Goal: Task Accomplishment & Management: Complete application form

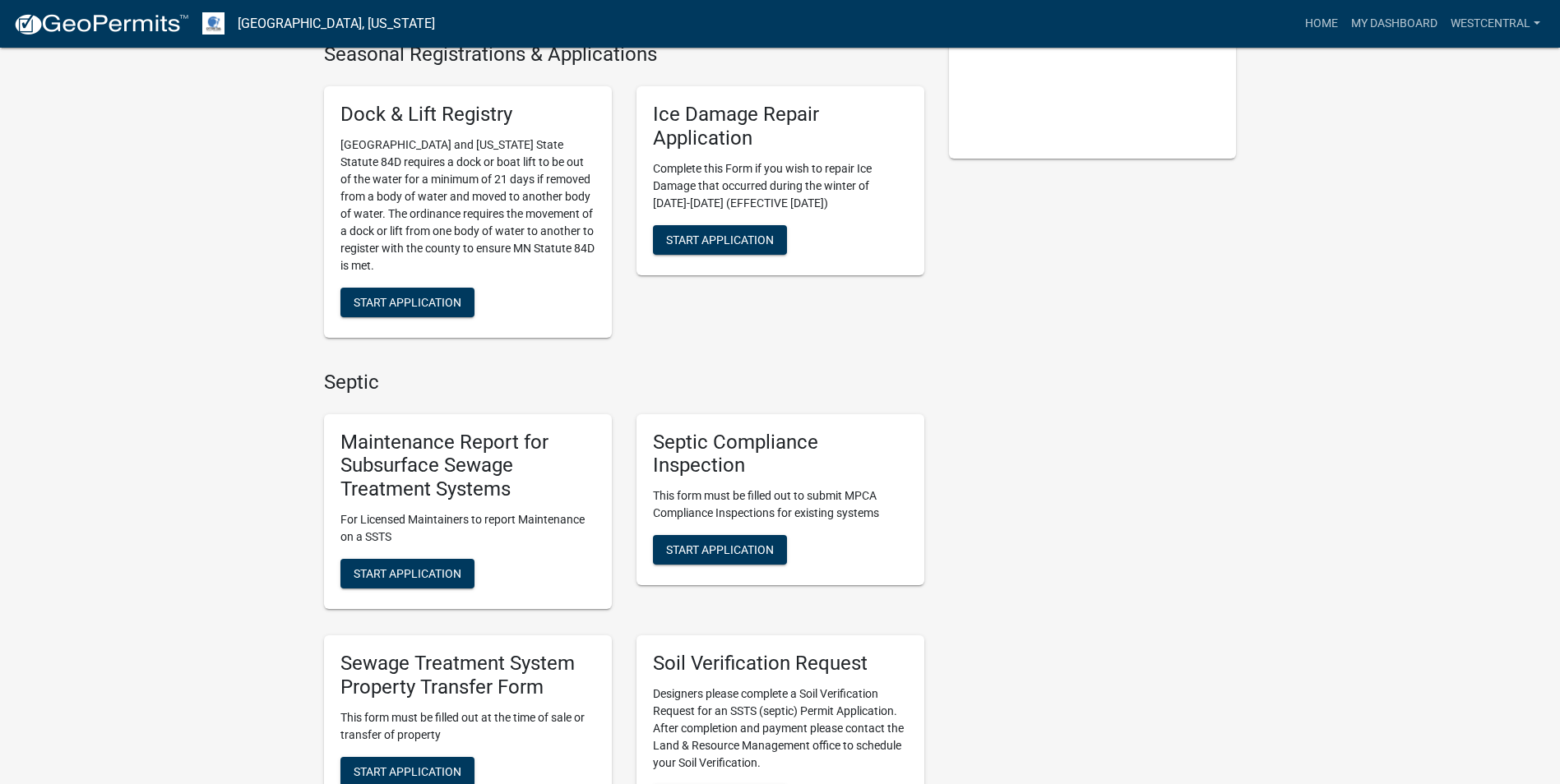
scroll to position [575, 0]
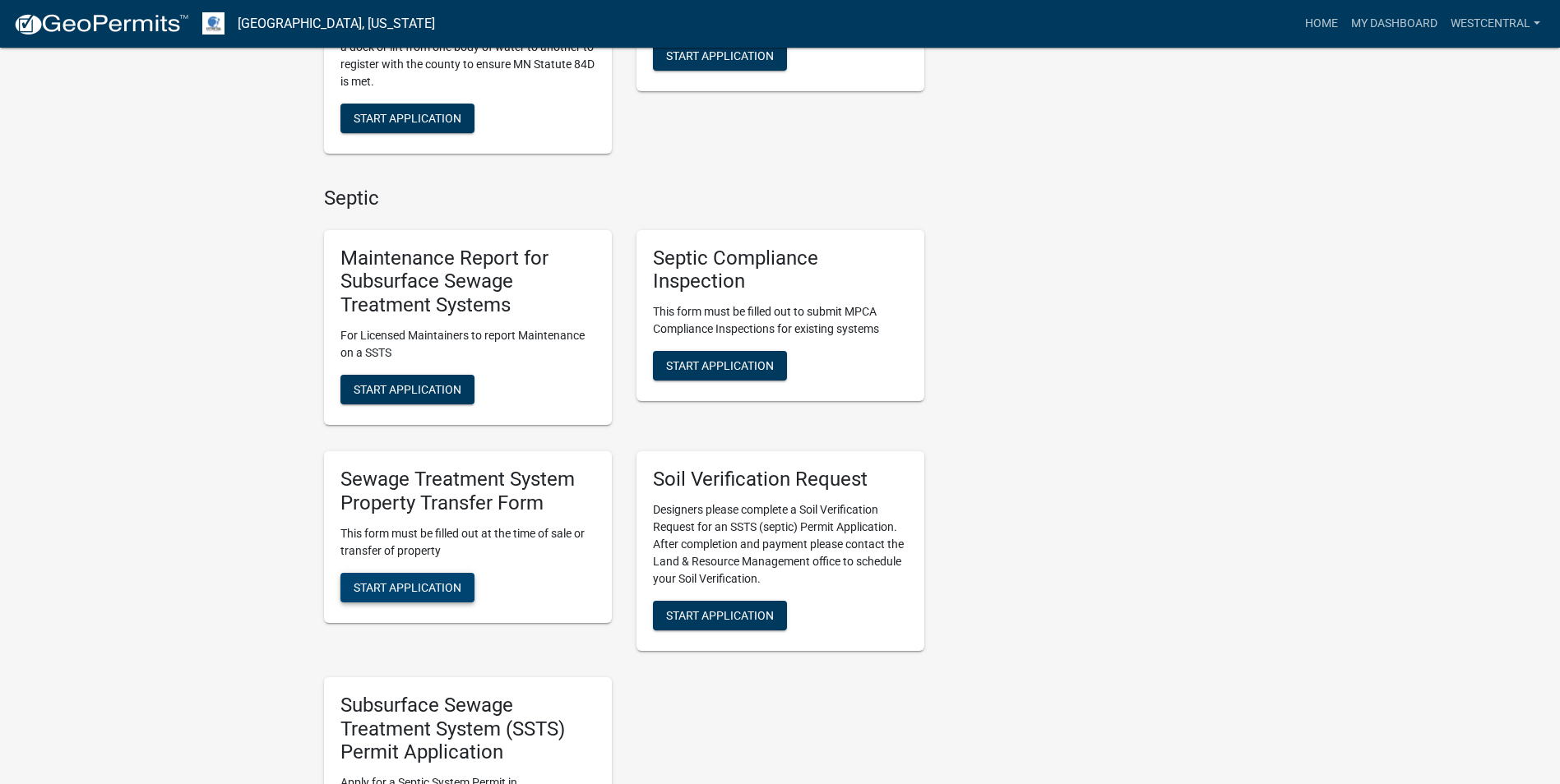
click at [419, 595] on button "Start Application" at bounding box center [407, 587] width 134 height 29
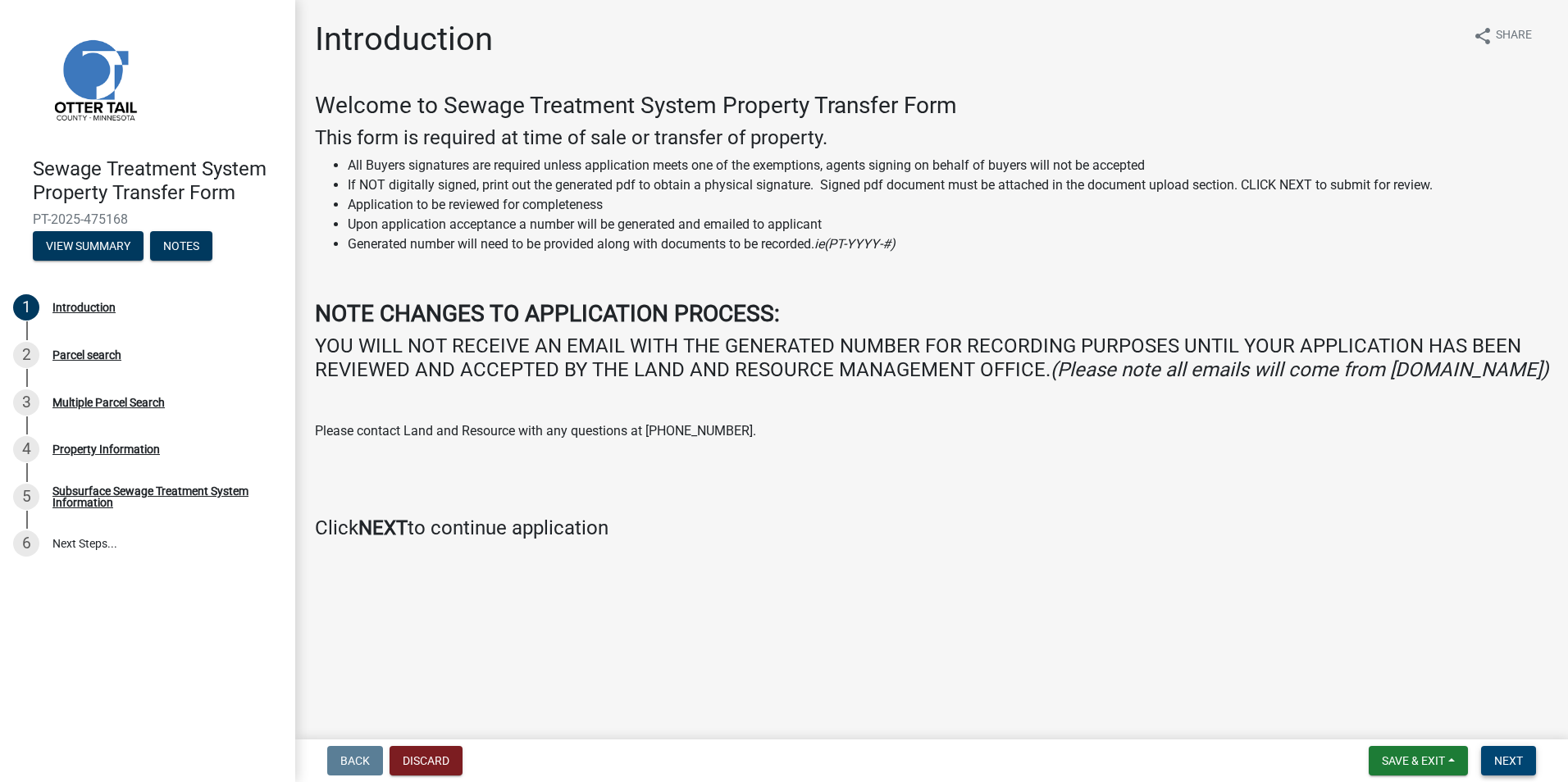
click at [1524, 764] on button "Next" at bounding box center [1508, 760] width 55 height 29
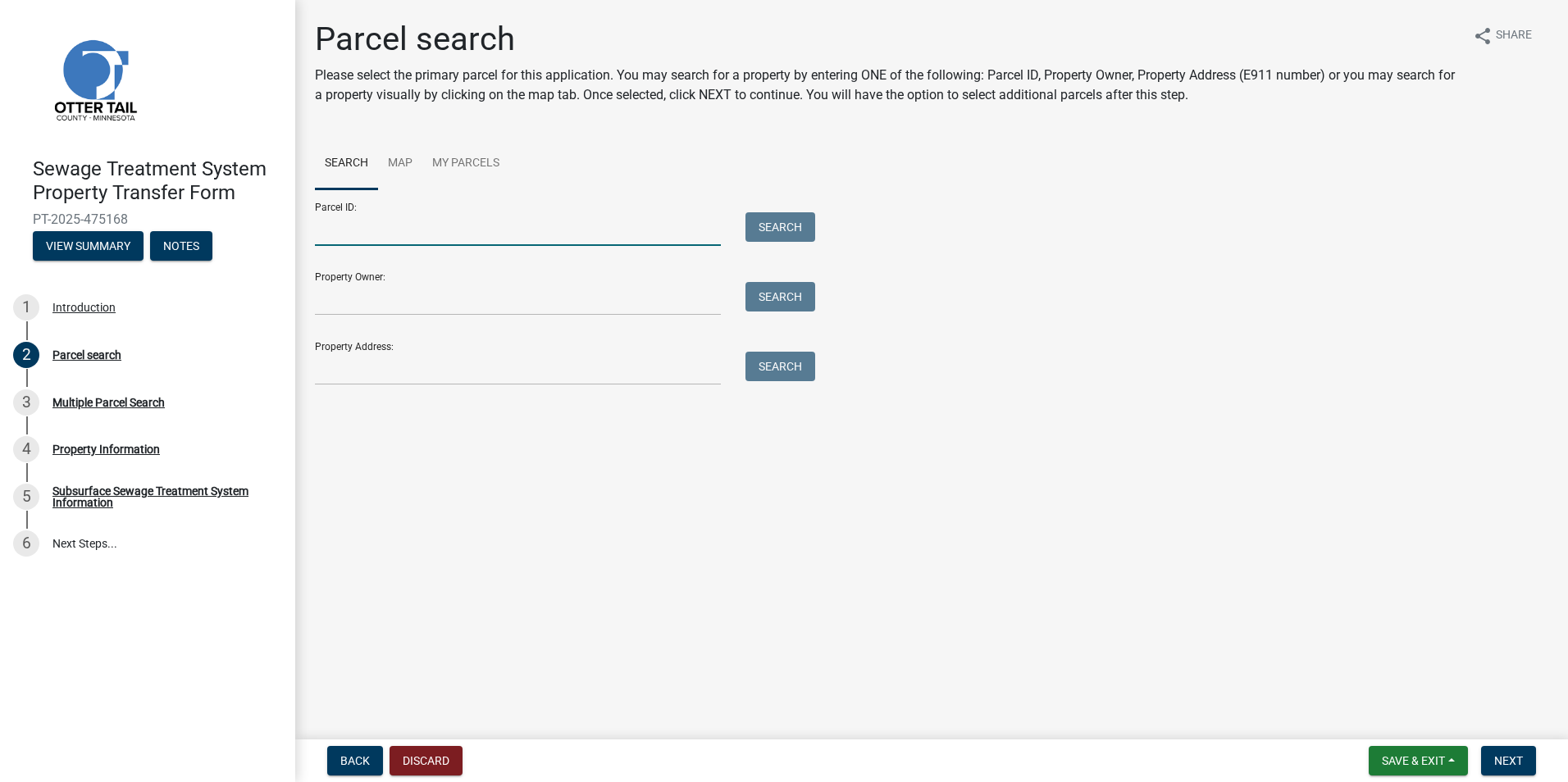
click at [350, 232] on input "Parcel ID:" at bounding box center [518, 229] width 406 height 34
paste input "46-000-99-0698-000"
type input "46-000-99-0698-000"
click at [783, 215] on button "Search" at bounding box center [780, 227] width 70 height 29
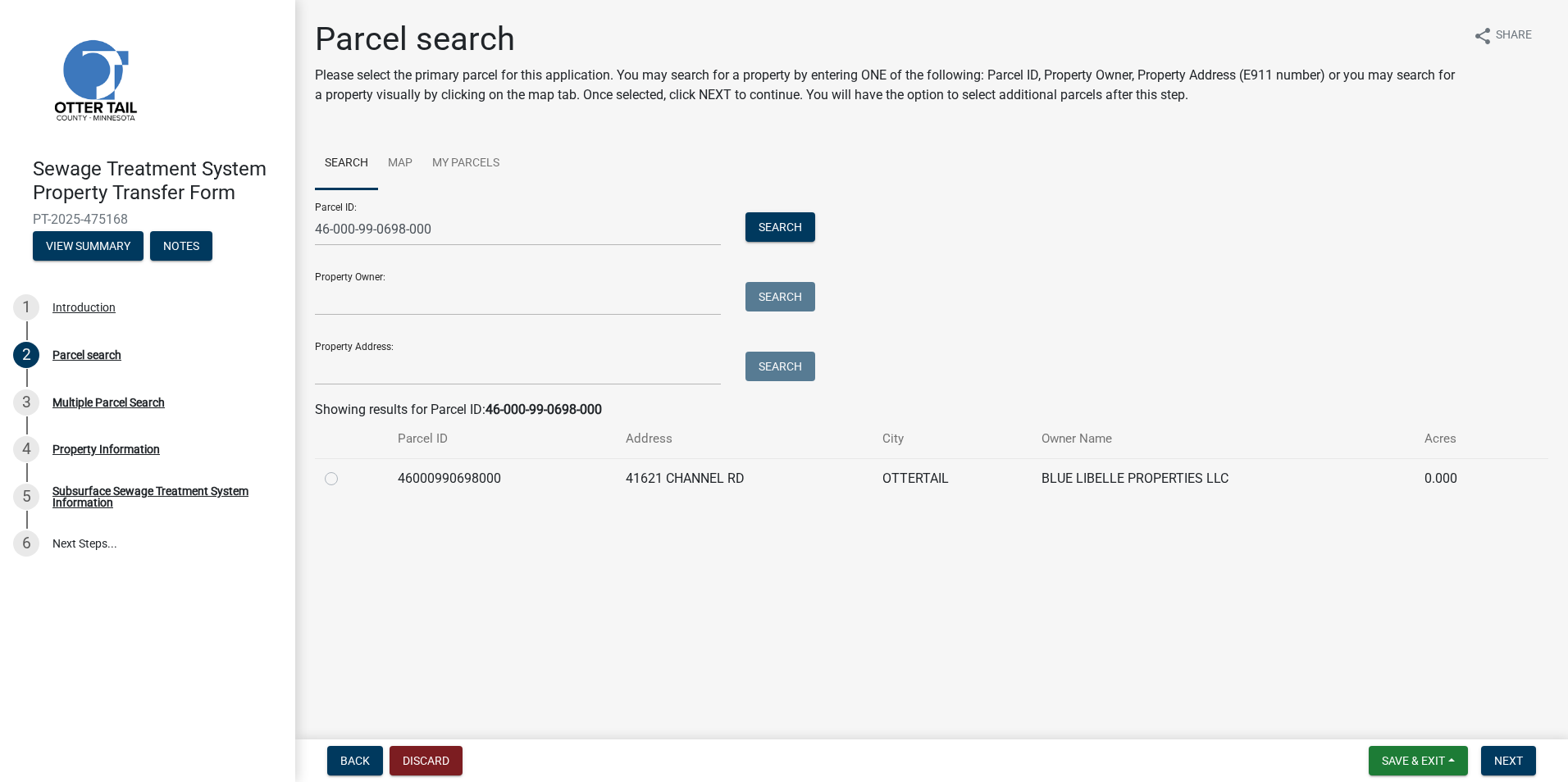
click at [344, 469] on label at bounding box center [344, 469] width 0 height 0
click at [344, 478] on input "radio" at bounding box center [349, 474] width 10 height 10
radio input "true"
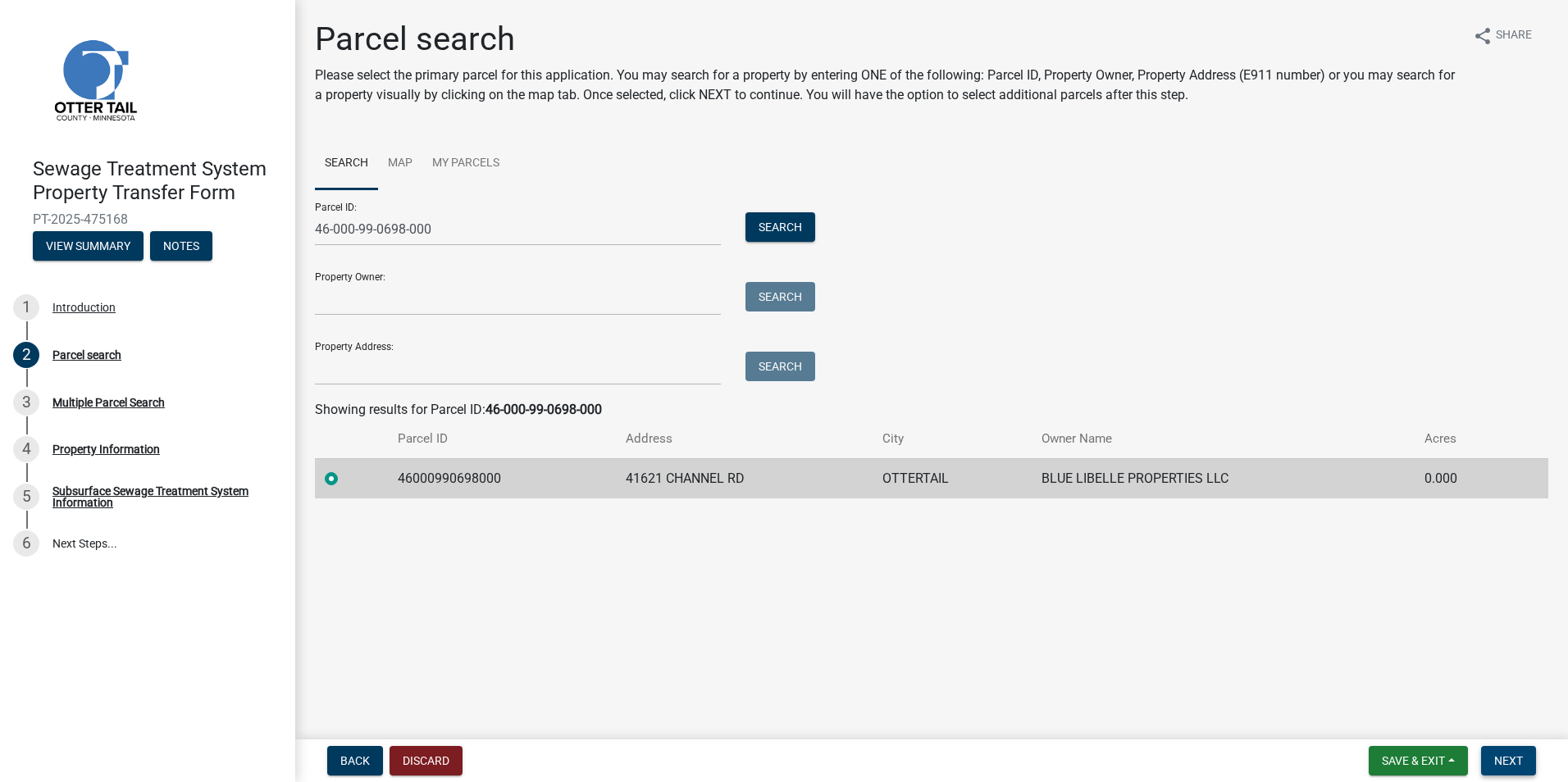
click at [1512, 755] on span "Next" at bounding box center [1507, 760] width 29 height 13
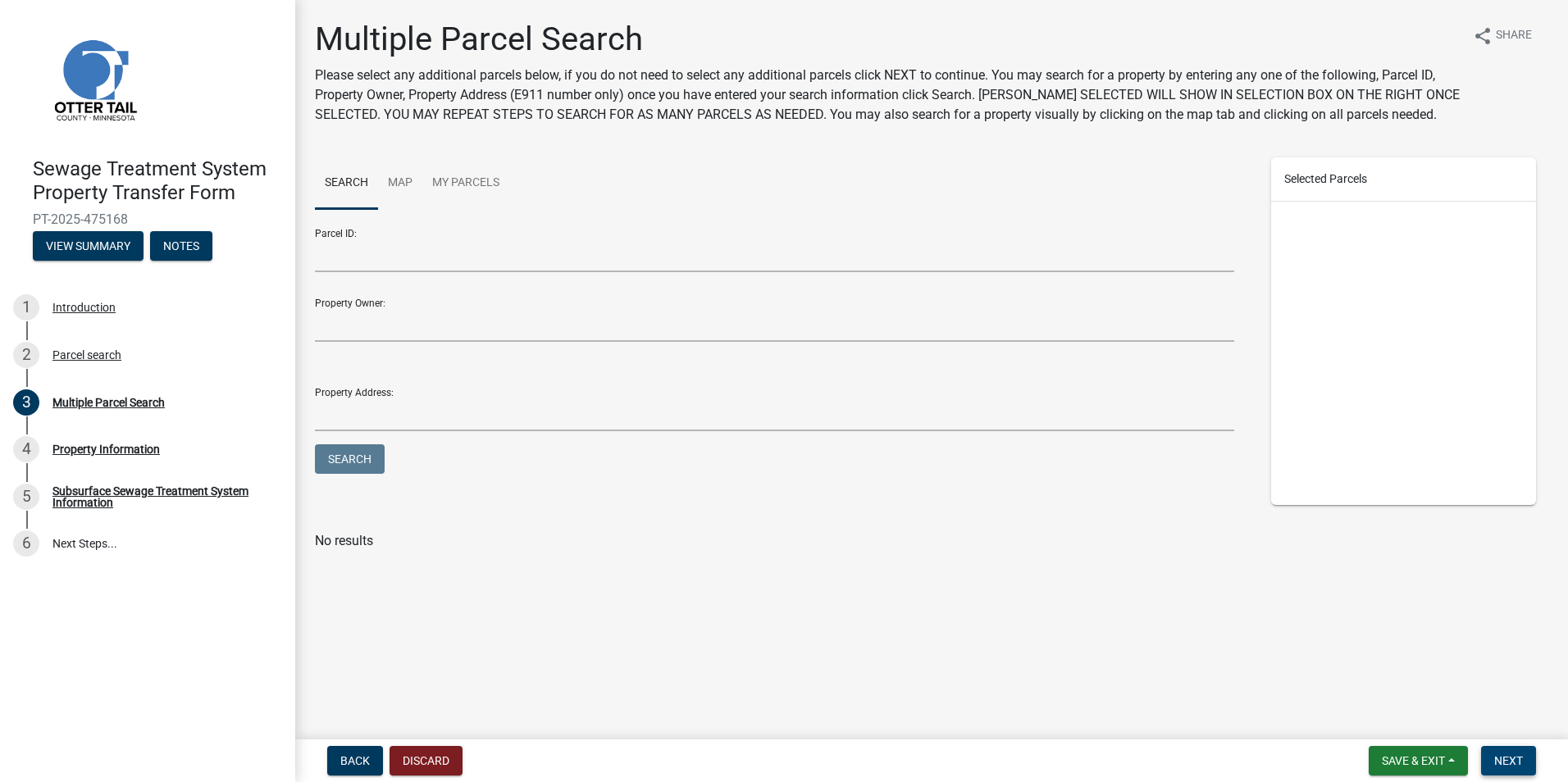
click at [1514, 766] on span "Next" at bounding box center [1507, 760] width 29 height 13
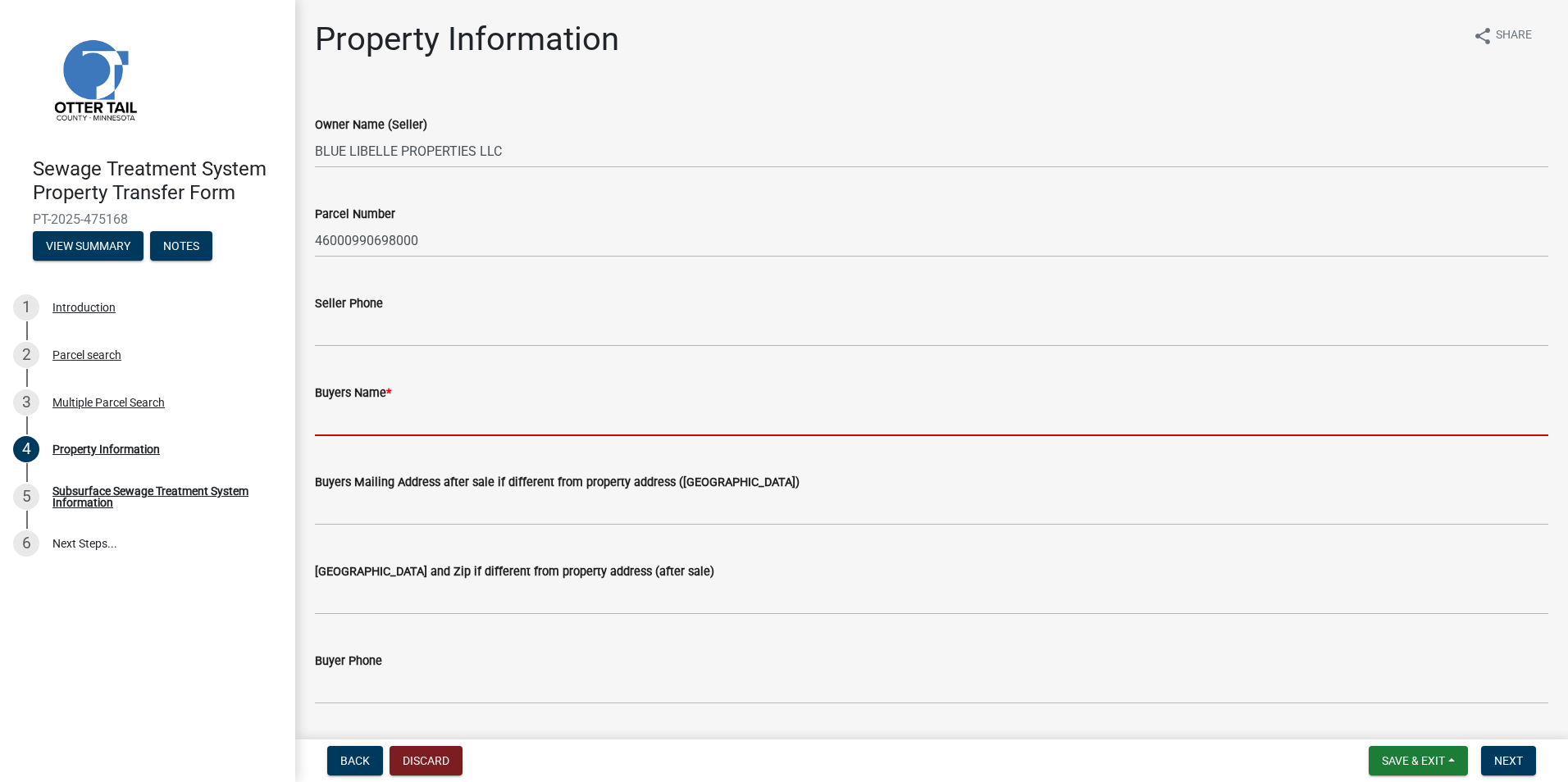
click at [354, 426] on input "Buyers Name *" at bounding box center [931, 419] width 1233 height 34
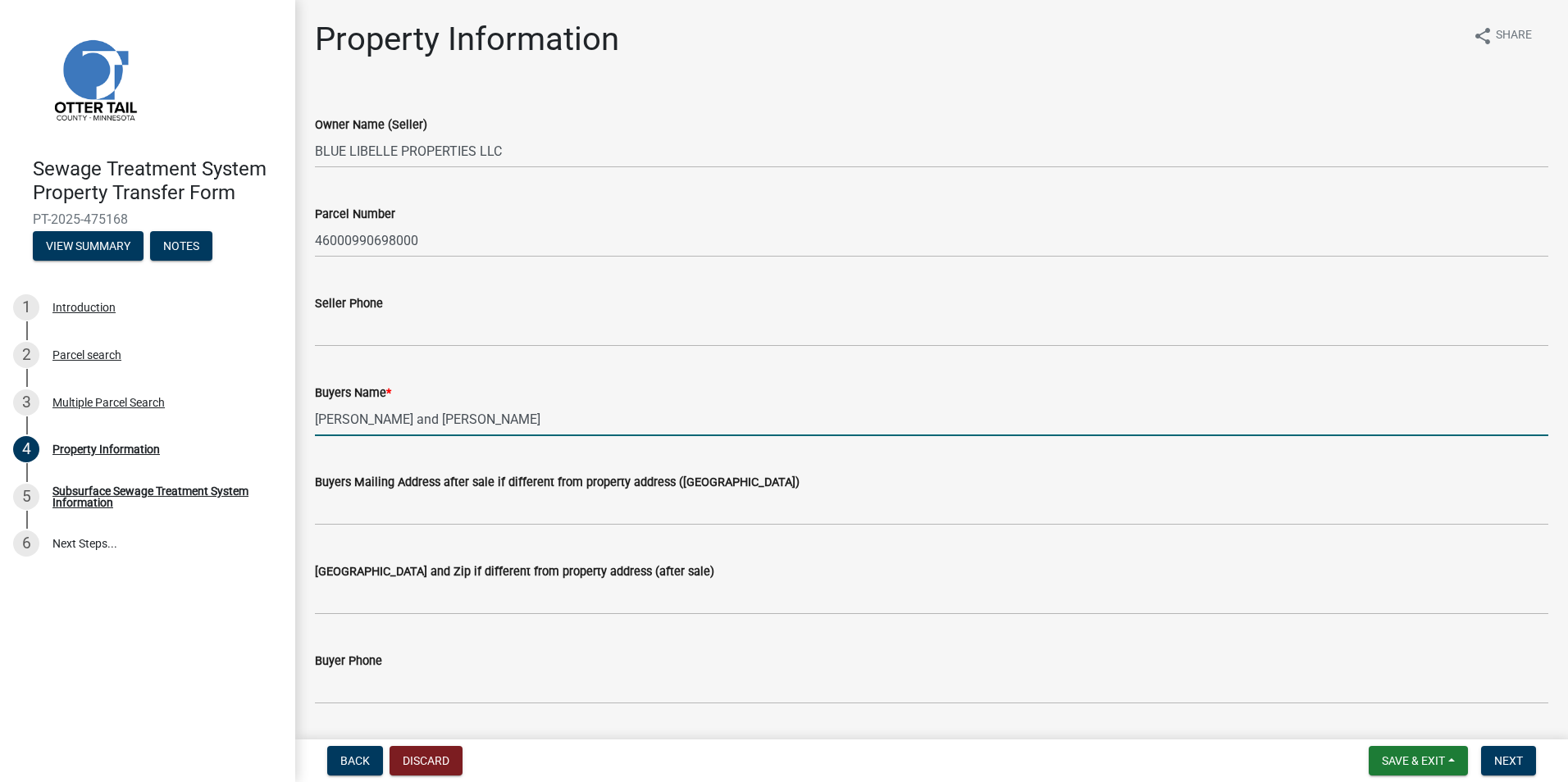
type input "[PERSON_NAME] and [PERSON_NAME]"
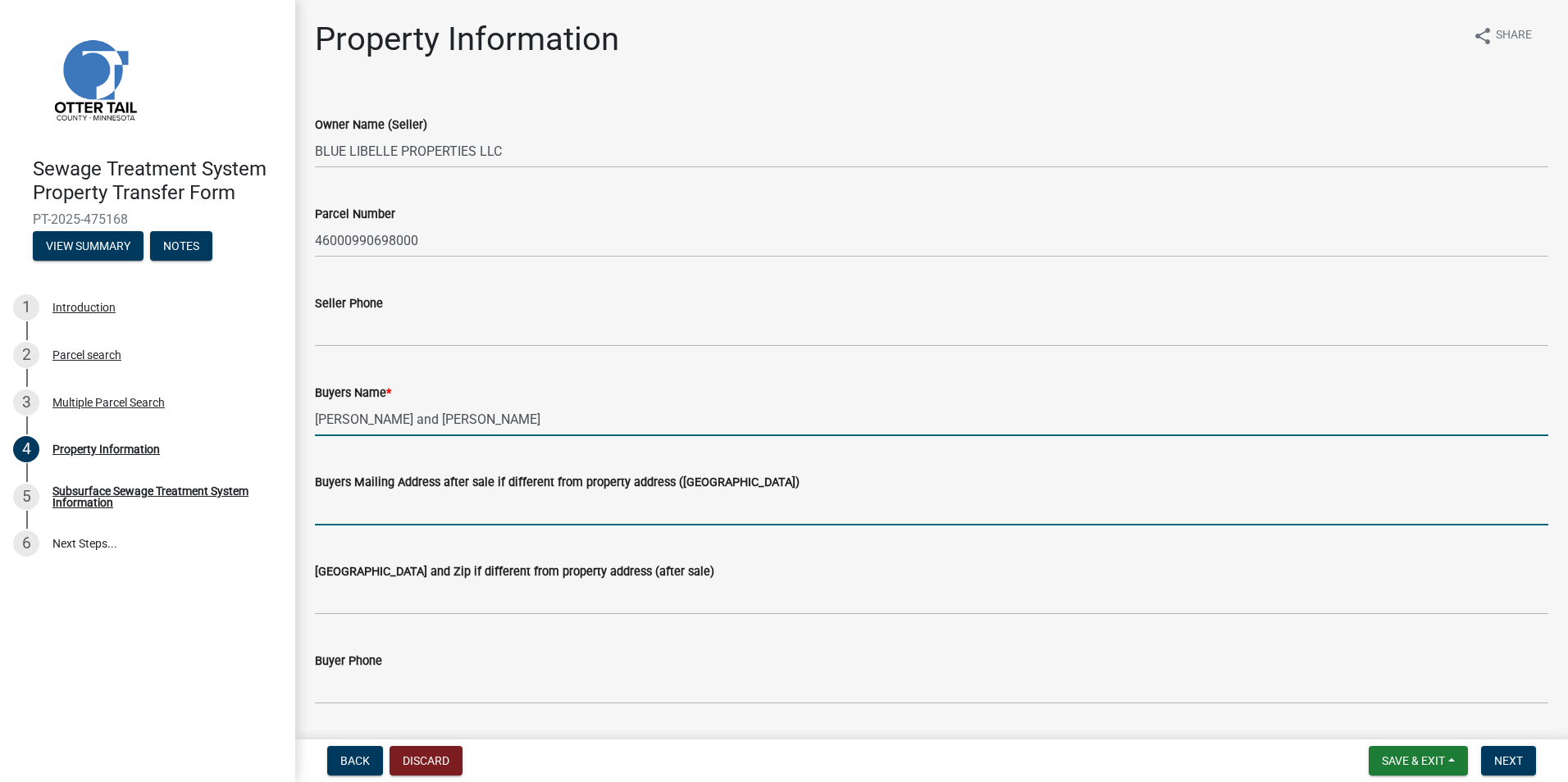
click at [352, 508] on input "Buyers Mailing Address after sale if different from property address ([GEOGRAPH…" at bounding box center [931, 508] width 1233 height 34
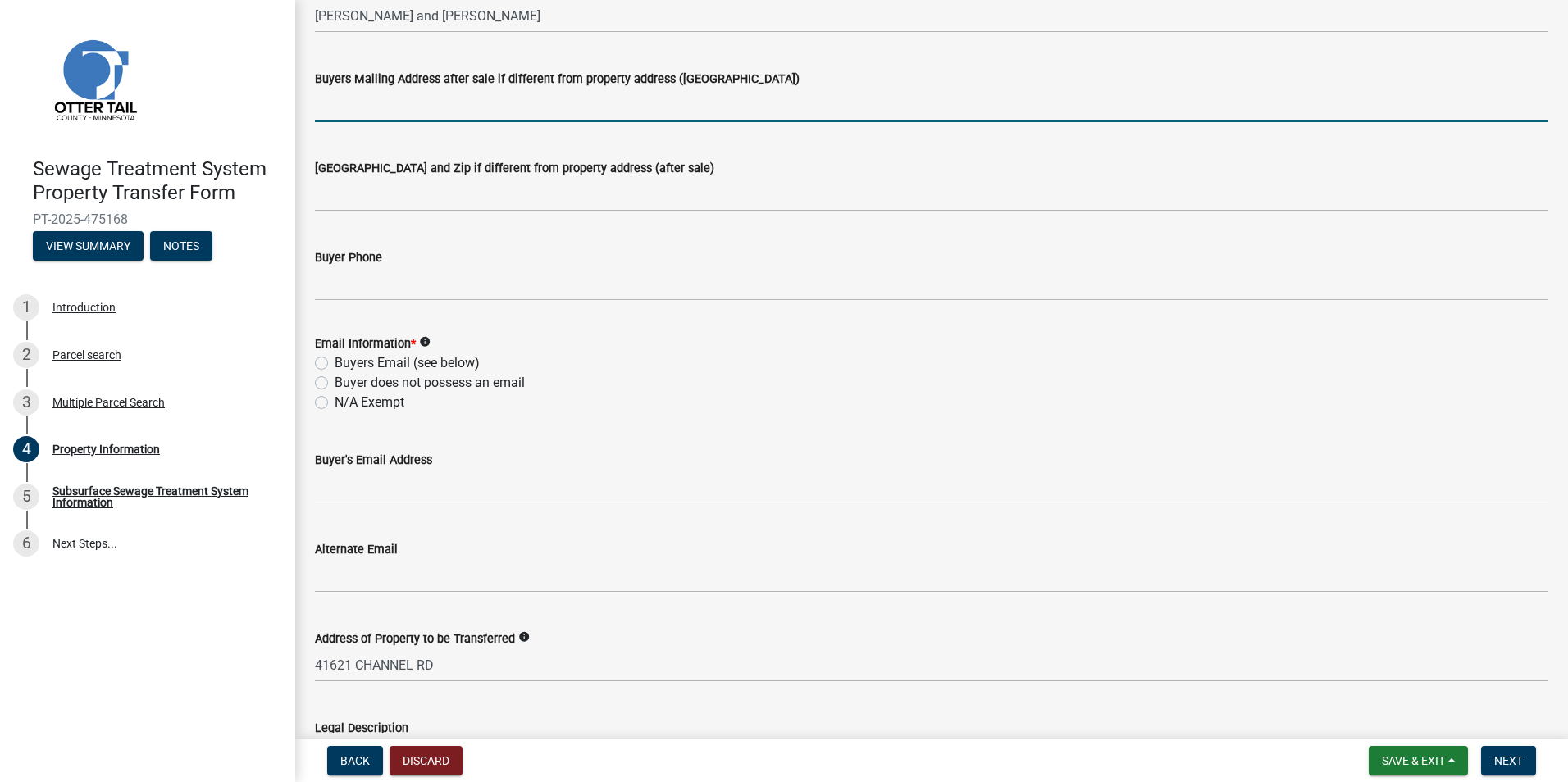
scroll to position [492, 0]
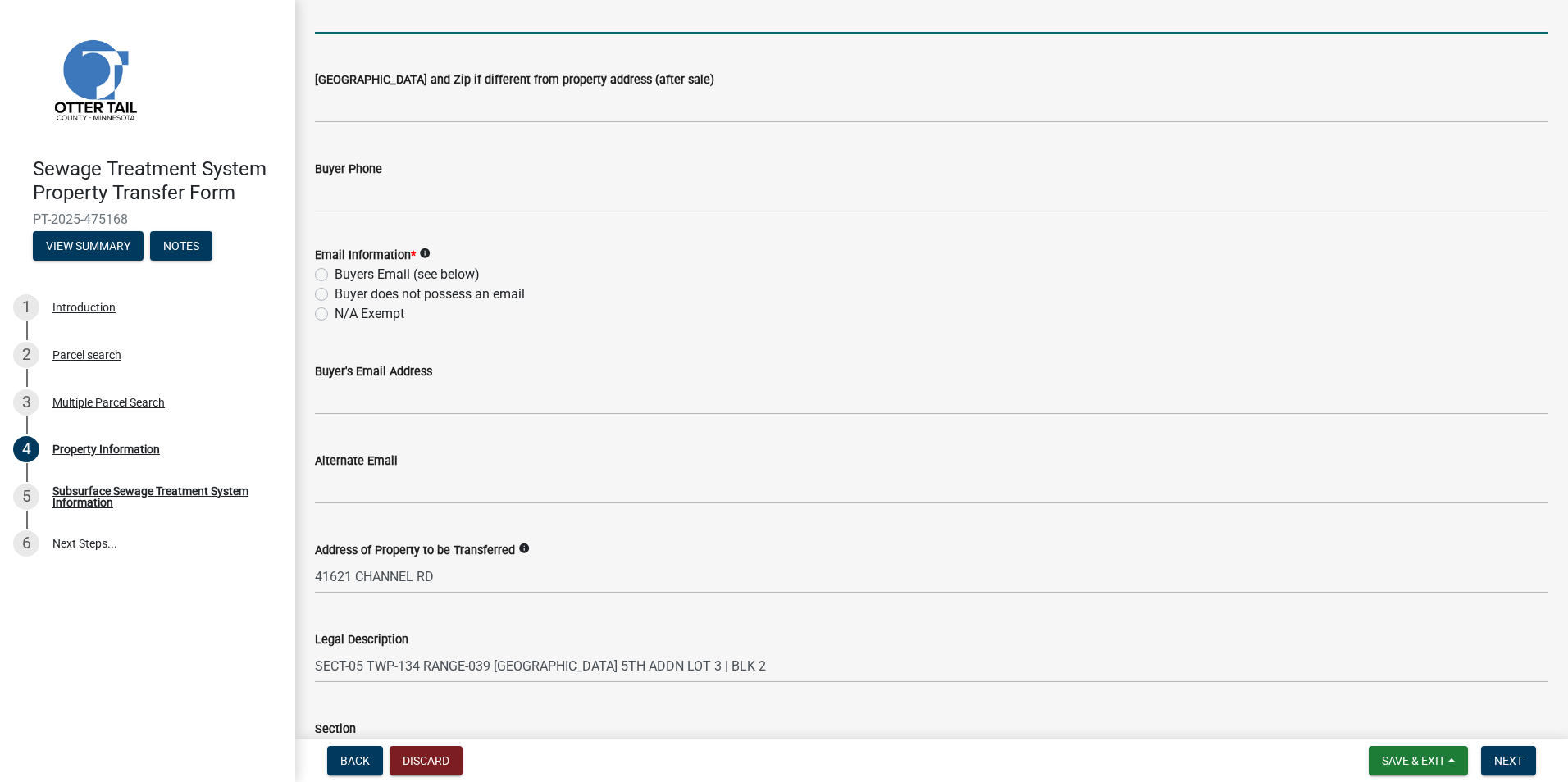
click at [335, 311] on label "N/A Exempt" at bounding box center [369, 314] width 70 height 20
click at [335, 311] on input "N/A Exempt" at bounding box center [340, 309] width 10 height 10
radio input "true"
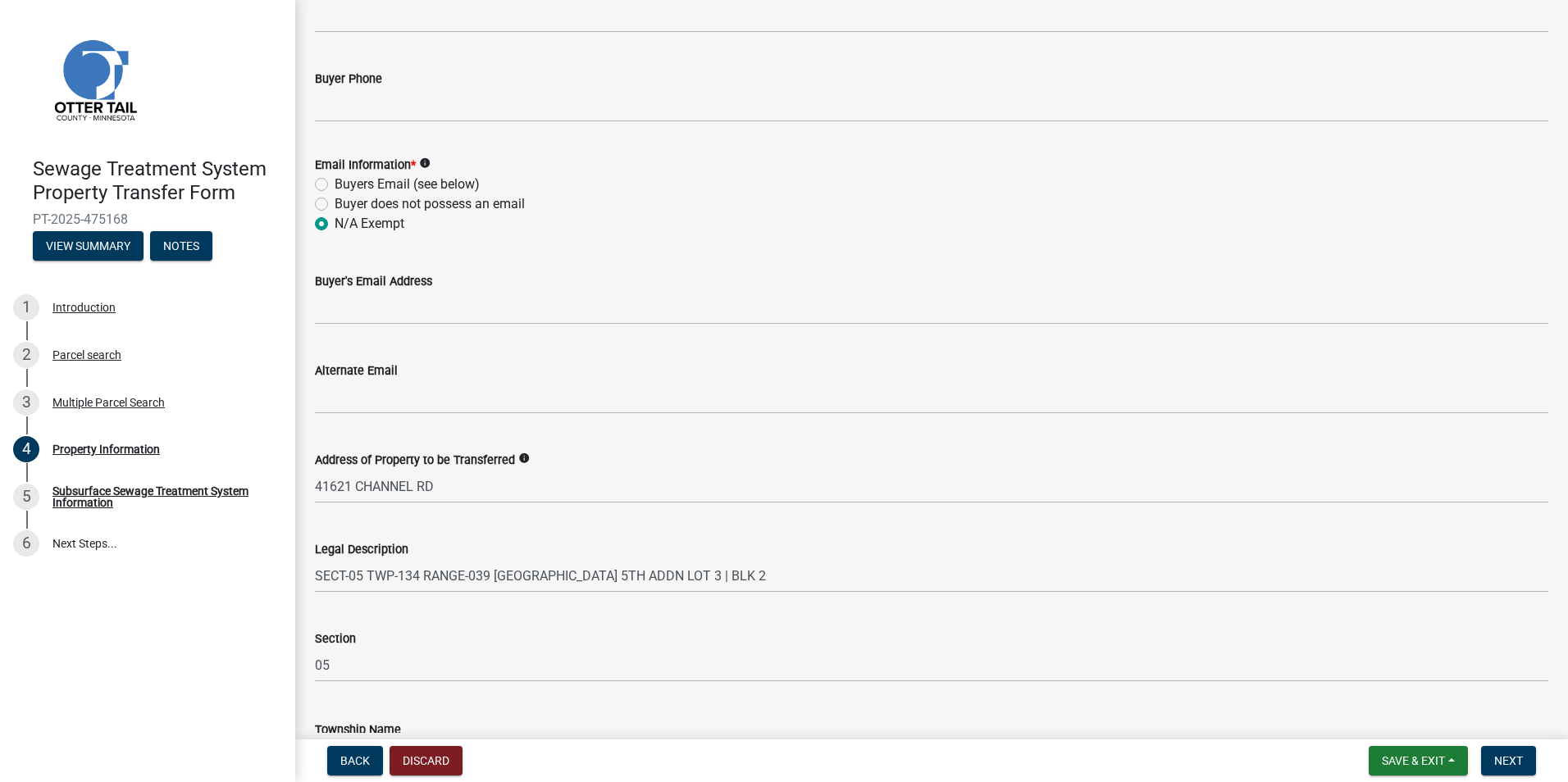
scroll to position [699, 0]
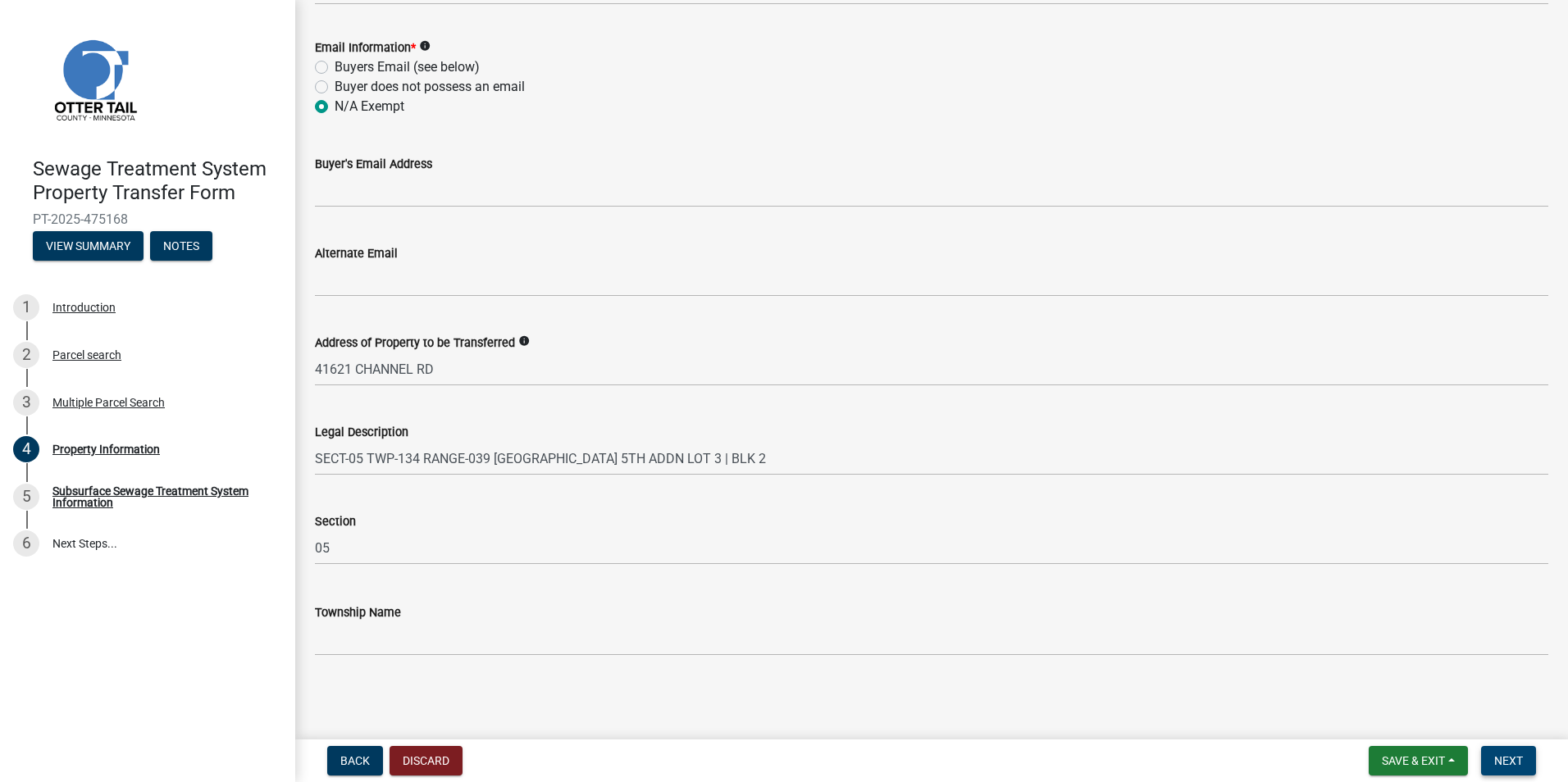
click at [1515, 758] on span "Next" at bounding box center [1507, 760] width 29 height 13
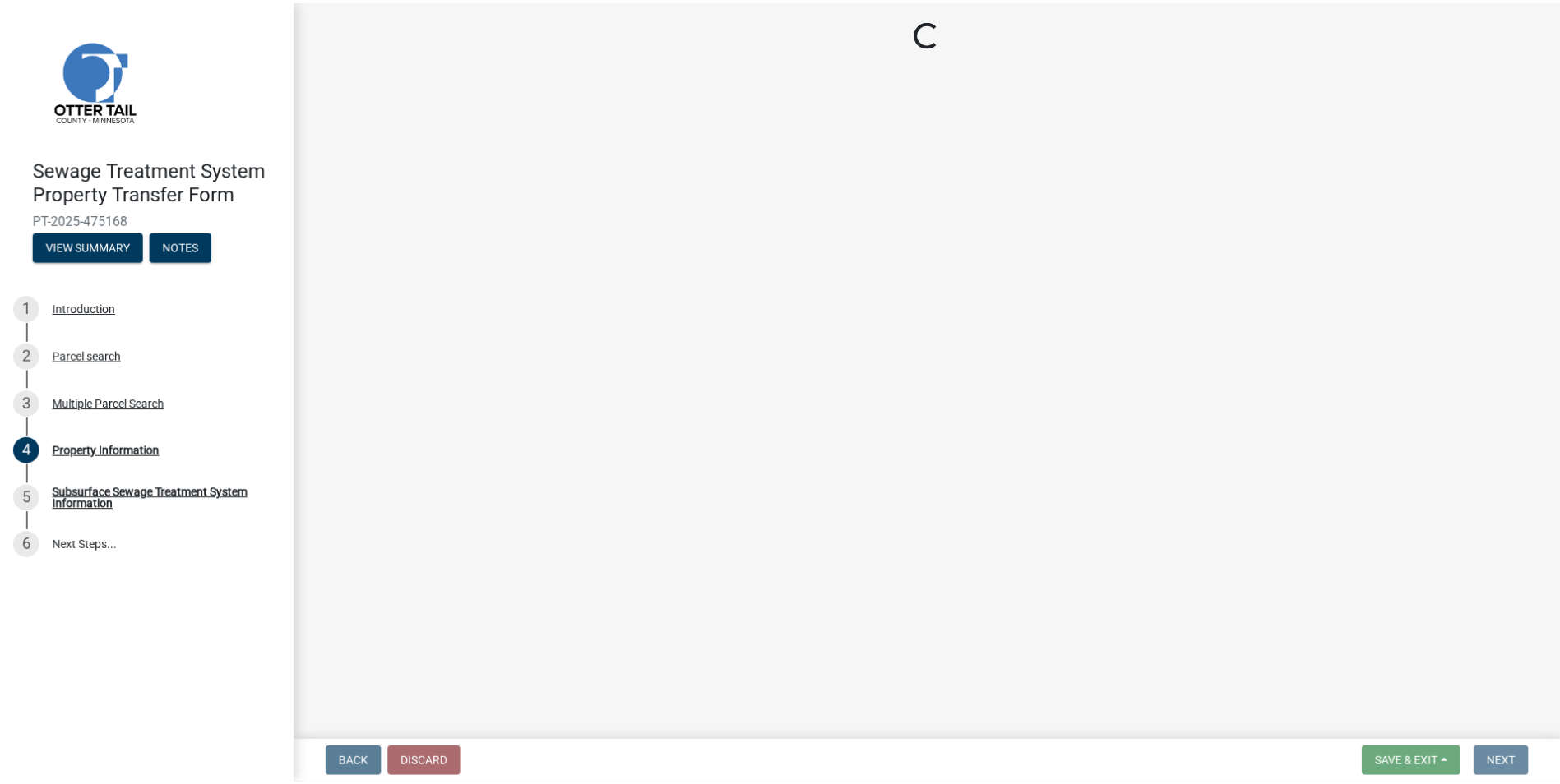
scroll to position [0, 0]
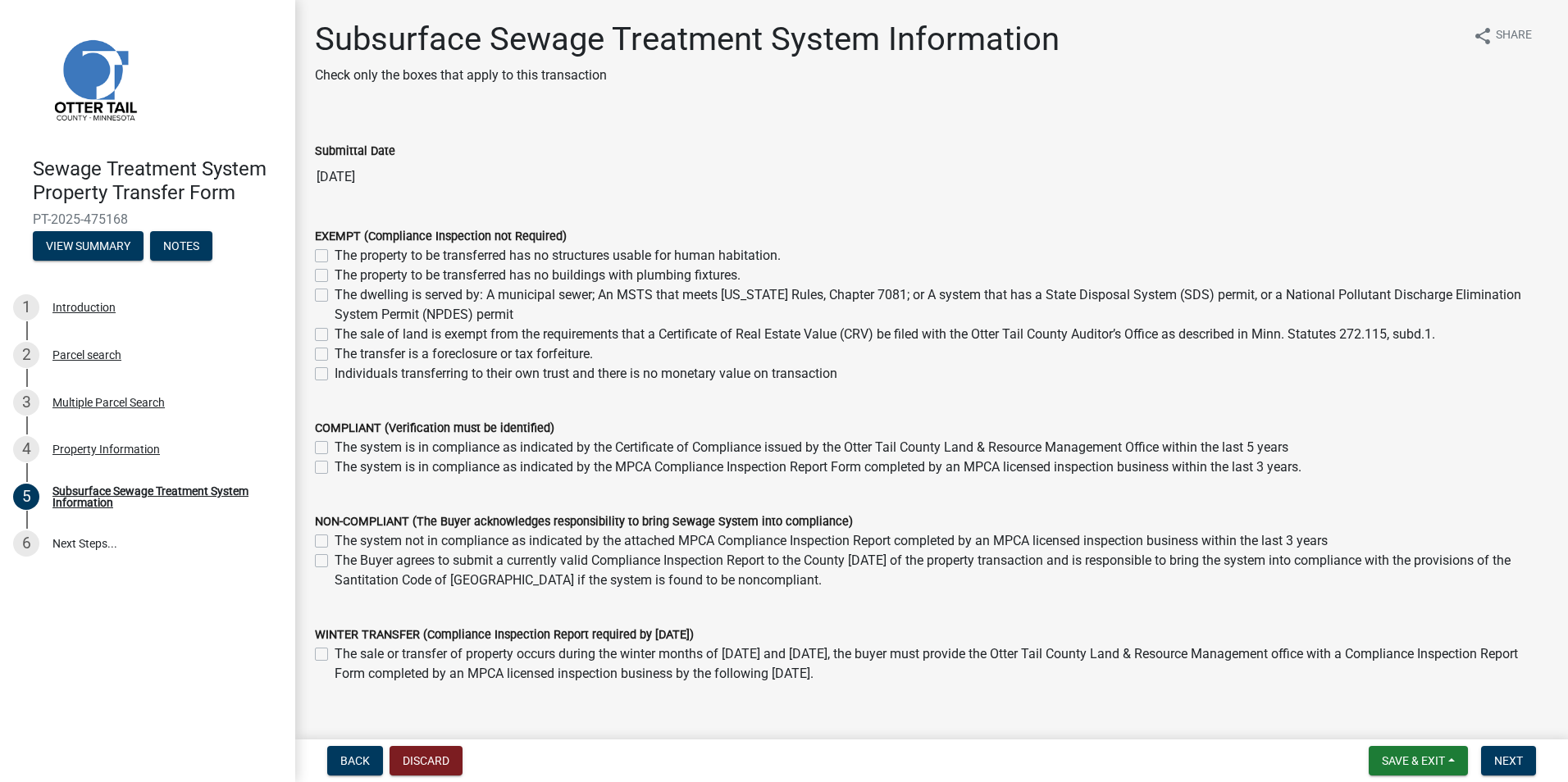
click at [335, 333] on label "The sale of land is exempt from the requirements that a Certificate of Real Est…" at bounding box center [884, 334] width 1100 height 20
click at [335, 333] on input "The sale of land is exempt from the requirements that a Certificate of Real Est…" at bounding box center [340, 330] width 10 height 10
checkbox input "true"
checkbox input "false"
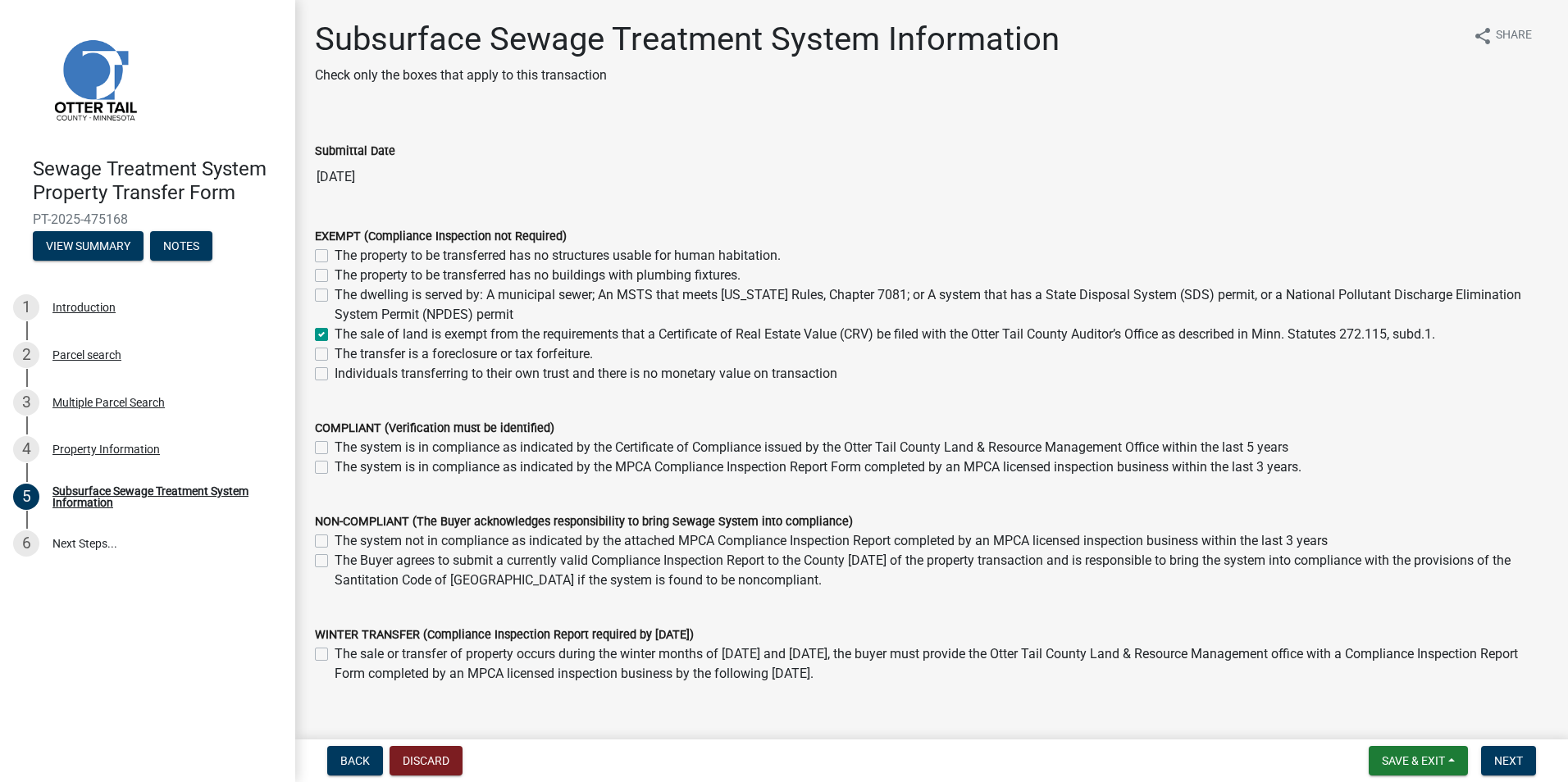
checkbox input "false"
checkbox input "true"
checkbox input "false"
click at [1524, 757] on button "Next" at bounding box center [1508, 760] width 55 height 29
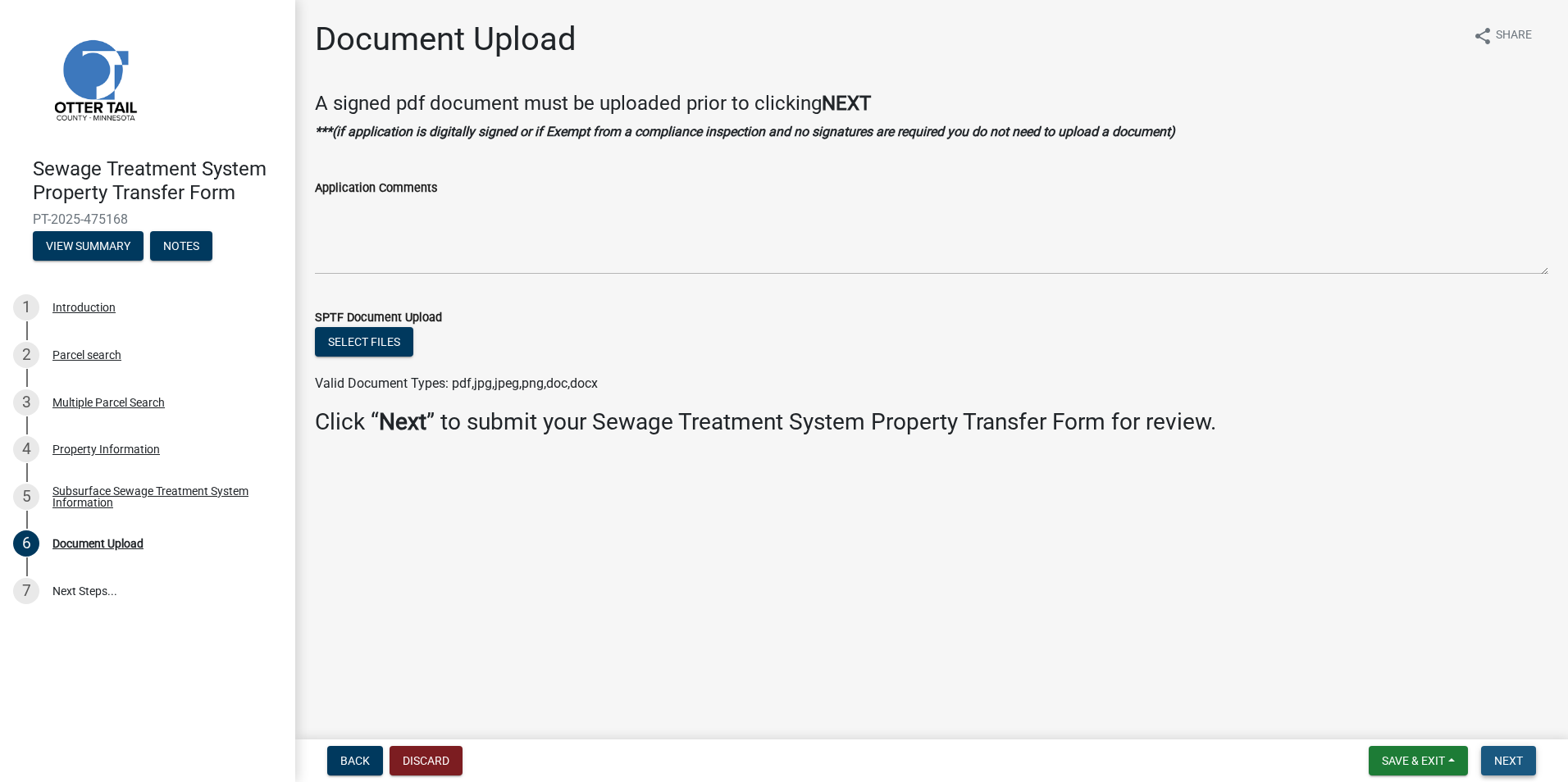
click at [1502, 757] on span "Next" at bounding box center [1507, 760] width 29 height 13
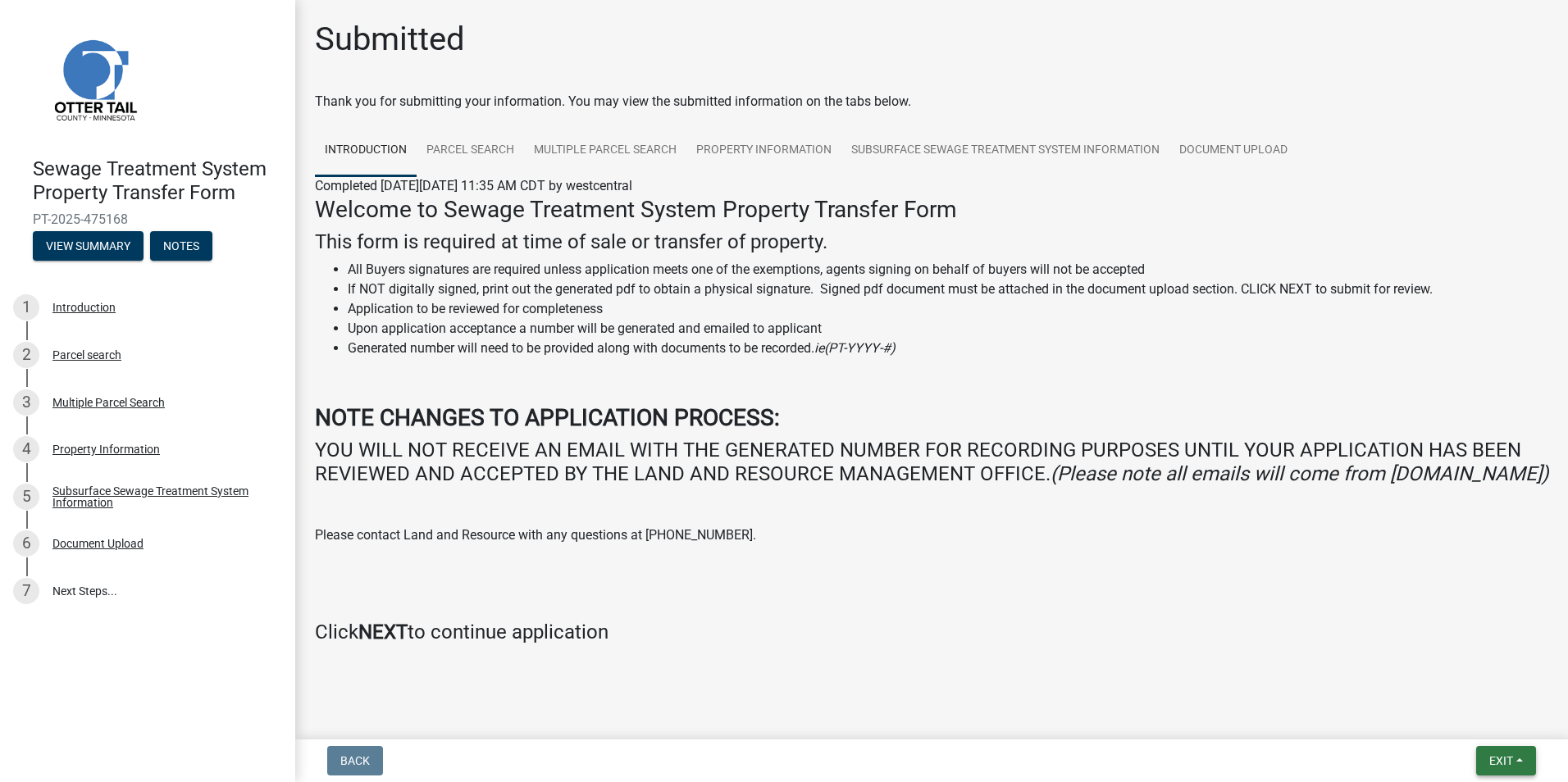
click at [1502, 757] on span "Exit" at bounding box center [1501, 760] width 24 height 13
click at [1476, 718] on button "Save & Exit" at bounding box center [1470, 718] width 131 height 40
